Goal: Task Accomplishment & Management: Use online tool/utility

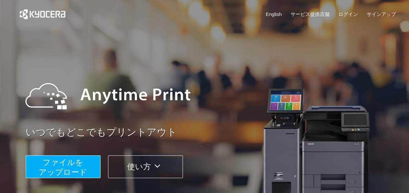
click at [87, 161] on button "ファイルを ​​アップロード" at bounding box center [63, 167] width 75 height 23
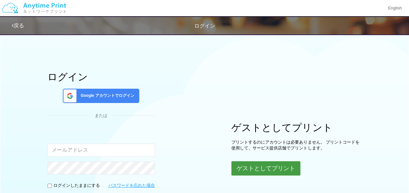
click at [253, 169] on button "ゲストとしてプリント" at bounding box center [266, 169] width 69 height 14
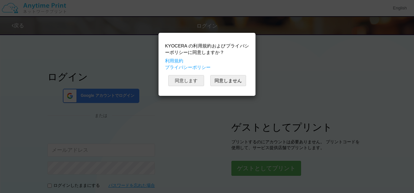
click at [199, 82] on button "同意します" at bounding box center [186, 80] width 36 height 11
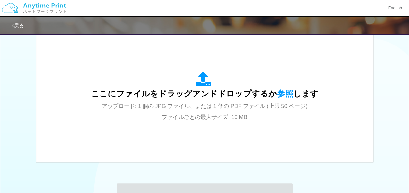
scroll to position [228, 0]
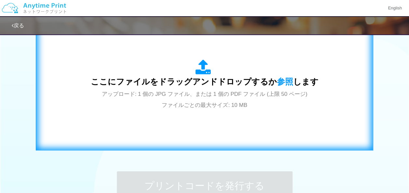
click at [215, 112] on div "ここにファイルをドラッグアンドドロップするか 参照 します アップロード: 1 個の JPG ファイル、または 1 個の PDF ファイル (上限 50 ペー…" at bounding box center [205, 85] width 324 height 118
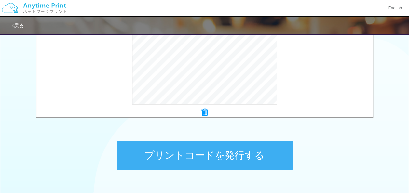
scroll to position [293, 0]
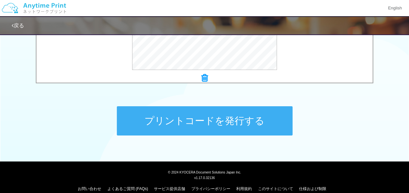
click at [268, 130] on button "プリントコードを発行する" at bounding box center [205, 121] width 176 height 29
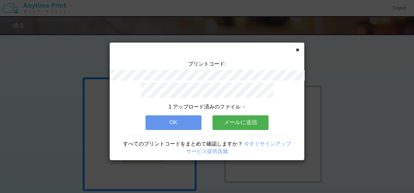
click at [189, 122] on button "OK" at bounding box center [174, 123] width 56 height 14
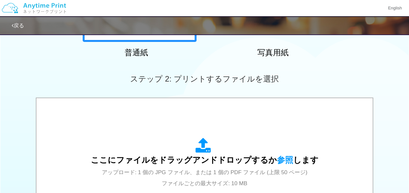
scroll to position [195, 0]
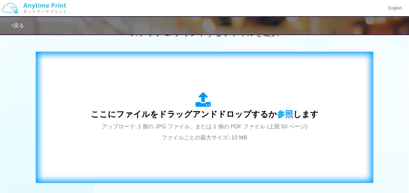
click at [202, 94] on icon at bounding box center [205, 100] width 18 height 16
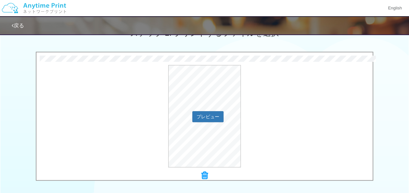
scroll to position [261, 0]
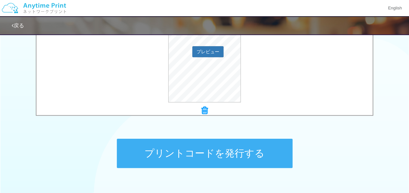
click at [259, 150] on button "プリントコードを発行する" at bounding box center [205, 153] width 176 height 29
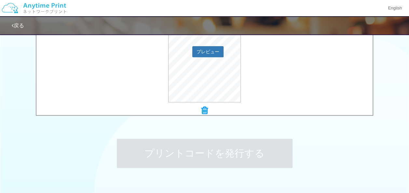
scroll to position [0, 0]
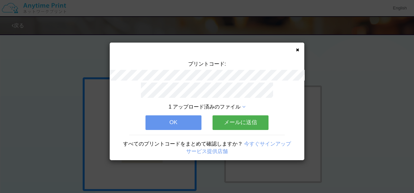
click at [193, 122] on button "OK" at bounding box center [174, 123] width 56 height 14
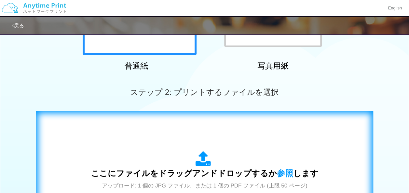
scroll to position [195, 0]
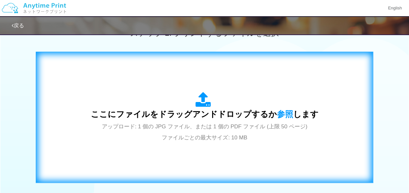
click at [188, 134] on div "ここにファイルをドラッグアンドドロップするか 参照 します アップロード: 1 個の JPG ファイル、または 1 個の PDF ファイル (上限 50 ペー…" at bounding box center [205, 117] width 228 height 51
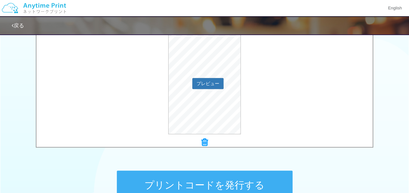
scroll to position [261, 0]
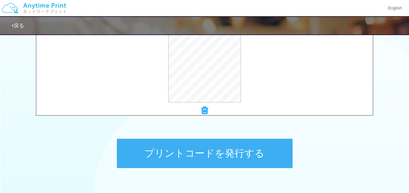
click at [260, 152] on button "プリントコードを発行する" at bounding box center [205, 153] width 176 height 29
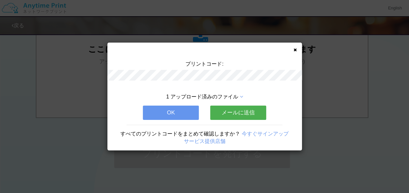
scroll to position [0, 0]
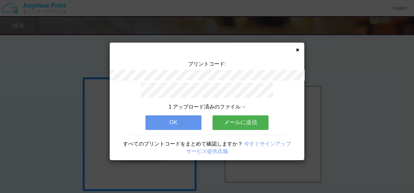
click at [180, 121] on button "OK" at bounding box center [174, 123] width 56 height 14
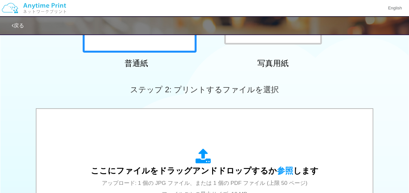
scroll to position [163, 0]
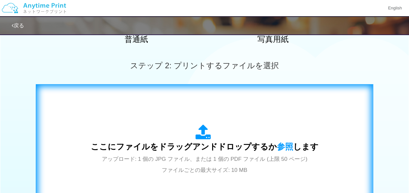
click at [239, 141] on div "ここにファイルをドラッグアンドドロップするか 参照 します アップロード: 1 個の JPG ファイル、または 1 個の PDF ファイル (上限 50 ペー…" at bounding box center [205, 150] width 228 height 51
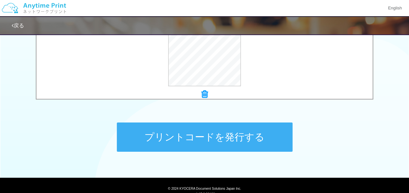
scroll to position [293, 0]
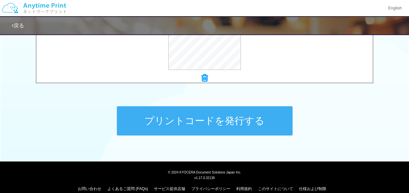
click at [245, 129] on button "プリントコードを発行する" at bounding box center [205, 121] width 176 height 29
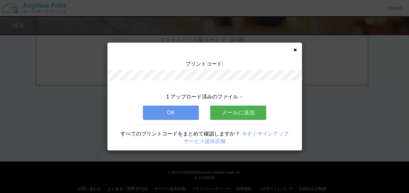
scroll to position [0, 0]
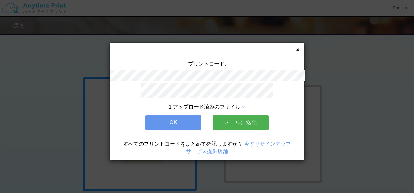
click at [181, 121] on button "OK" at bounding box center [174, 123] width 56 height 14
